Goal: Check status: Check status

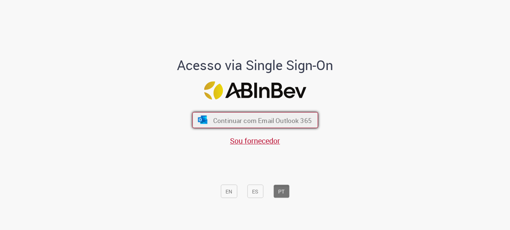
click at [273, 125] on button "Continuar com Email Outlook 365" at bounding box center [255, 120] width 126 height 16
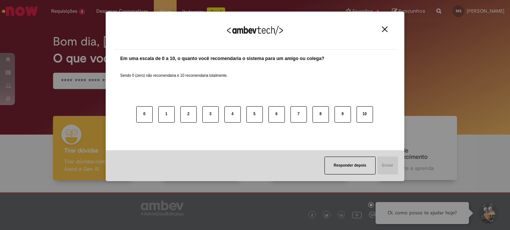
click at [380, 32] on button "Close" at bounding box center [385, 29] width 10 height 6
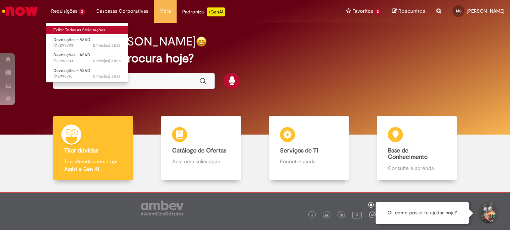
click at [71, 28] on link "Exibir Todas as Solicitações" at bounding box center [87, 30] width 82 height 8
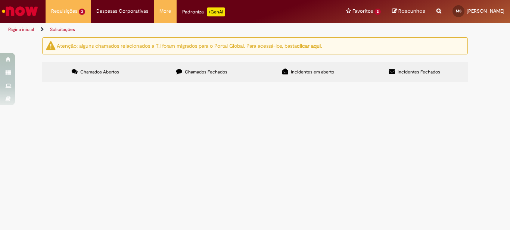
click at [205, 72] on span "Chamados Fechados" at bounding box center [206, 72] width 43 height 6
